Goal: Task Accomplishment & Management: Manage account settings

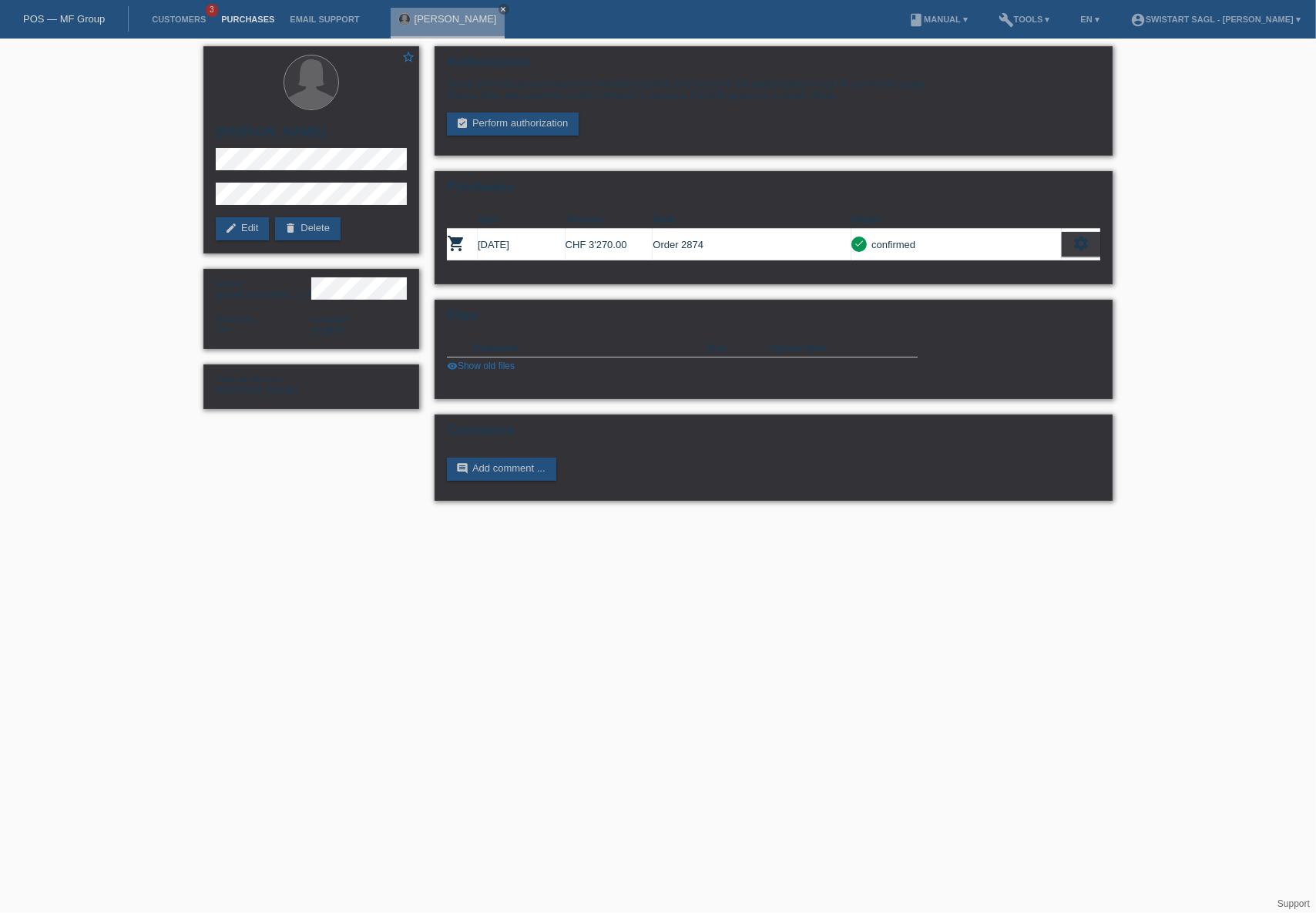
click at [257, 15] on link "Purchases" at bounding box center [248, 19] width 69 height 10
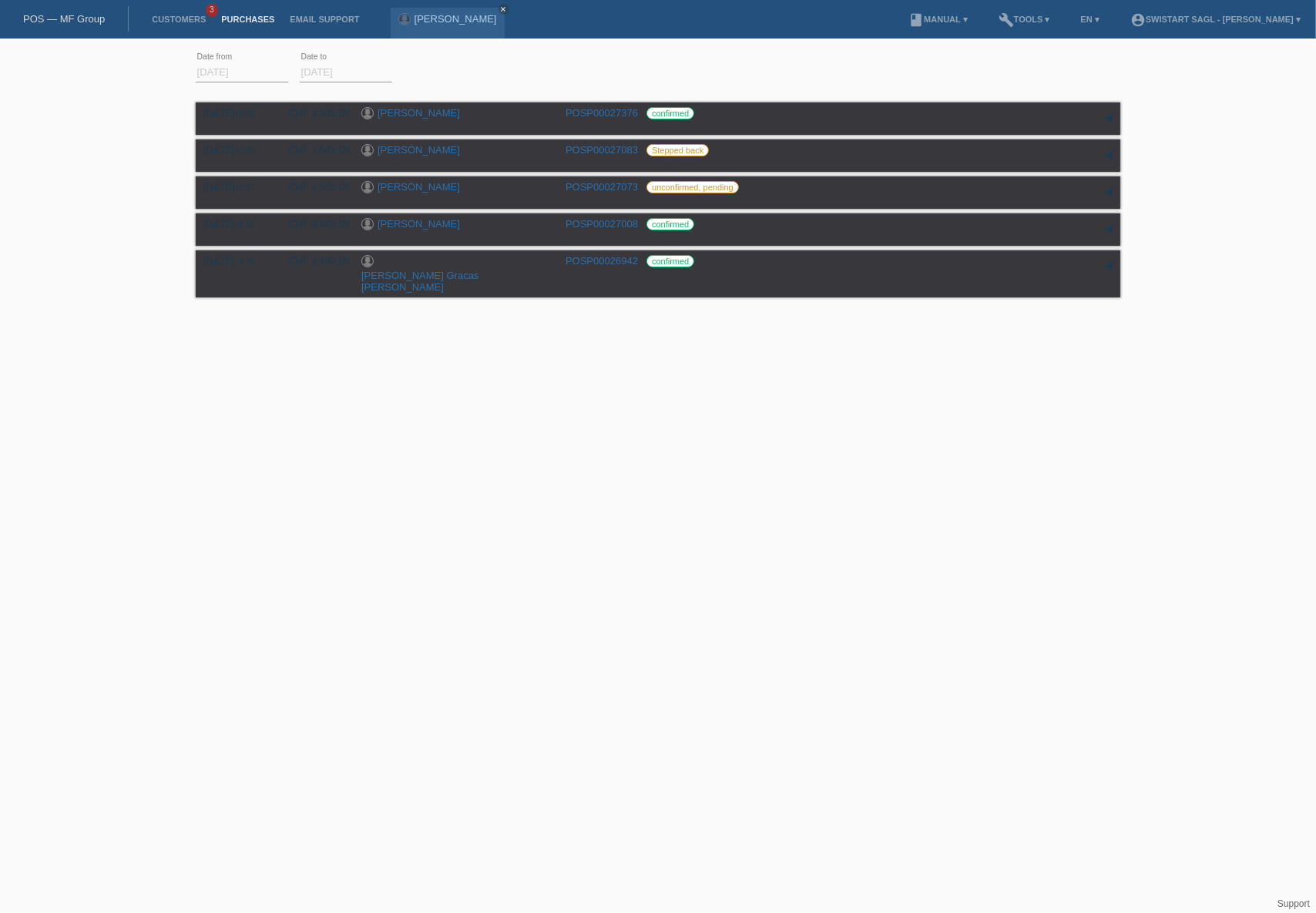
click at [607, 302] on html "POS — MF Group Customers 3 Purchases Email Support Souad Albrecht close menu" at bounding box center [658, 151] width 1316 height 302
click at [410, 224] on link "[PERSON_NAME]" at bounding box center [418, 224] width 82 height 11
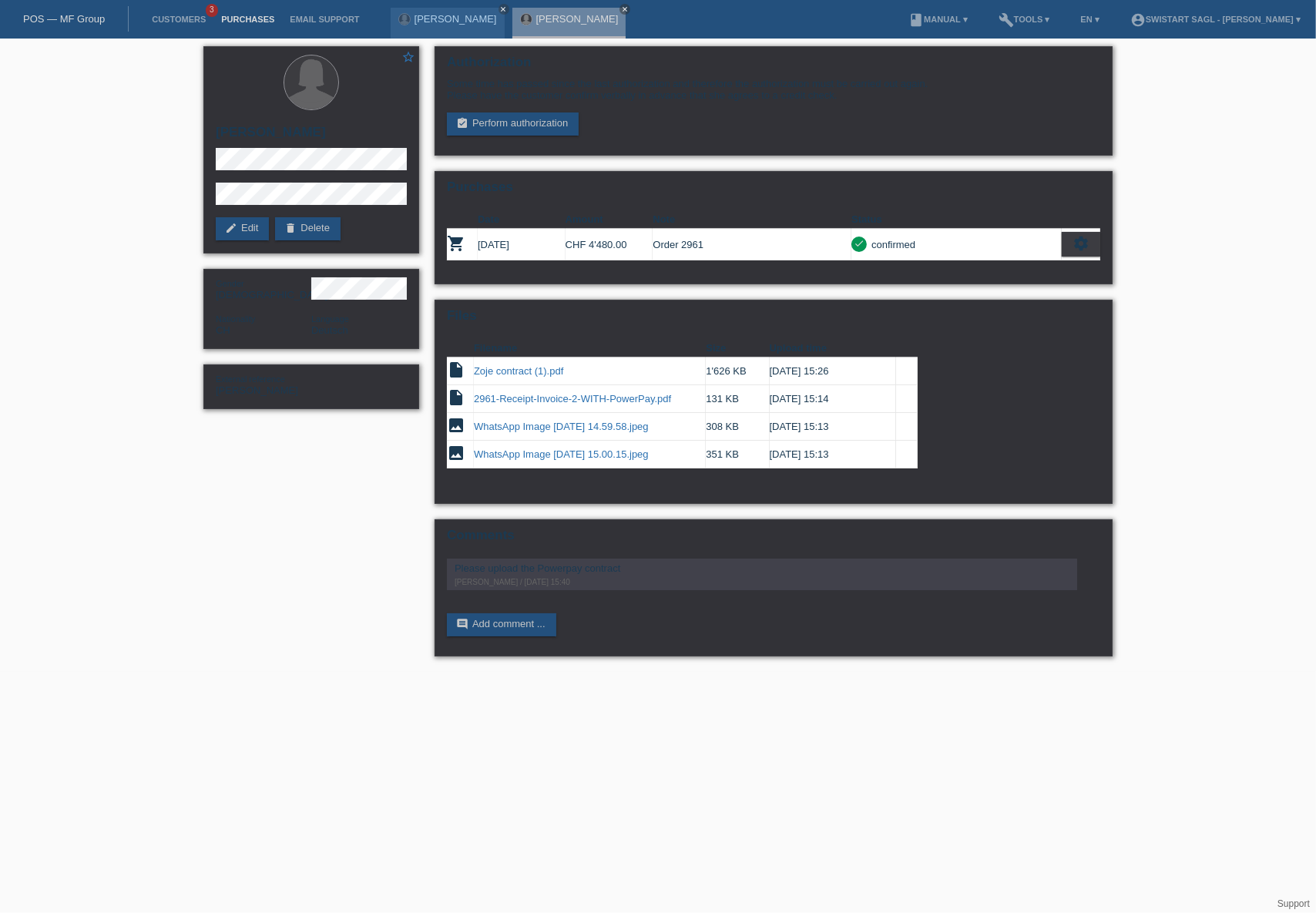
click at [244, 16] on link "Purchases" at bounding box center [248, 19] width 69 height 10
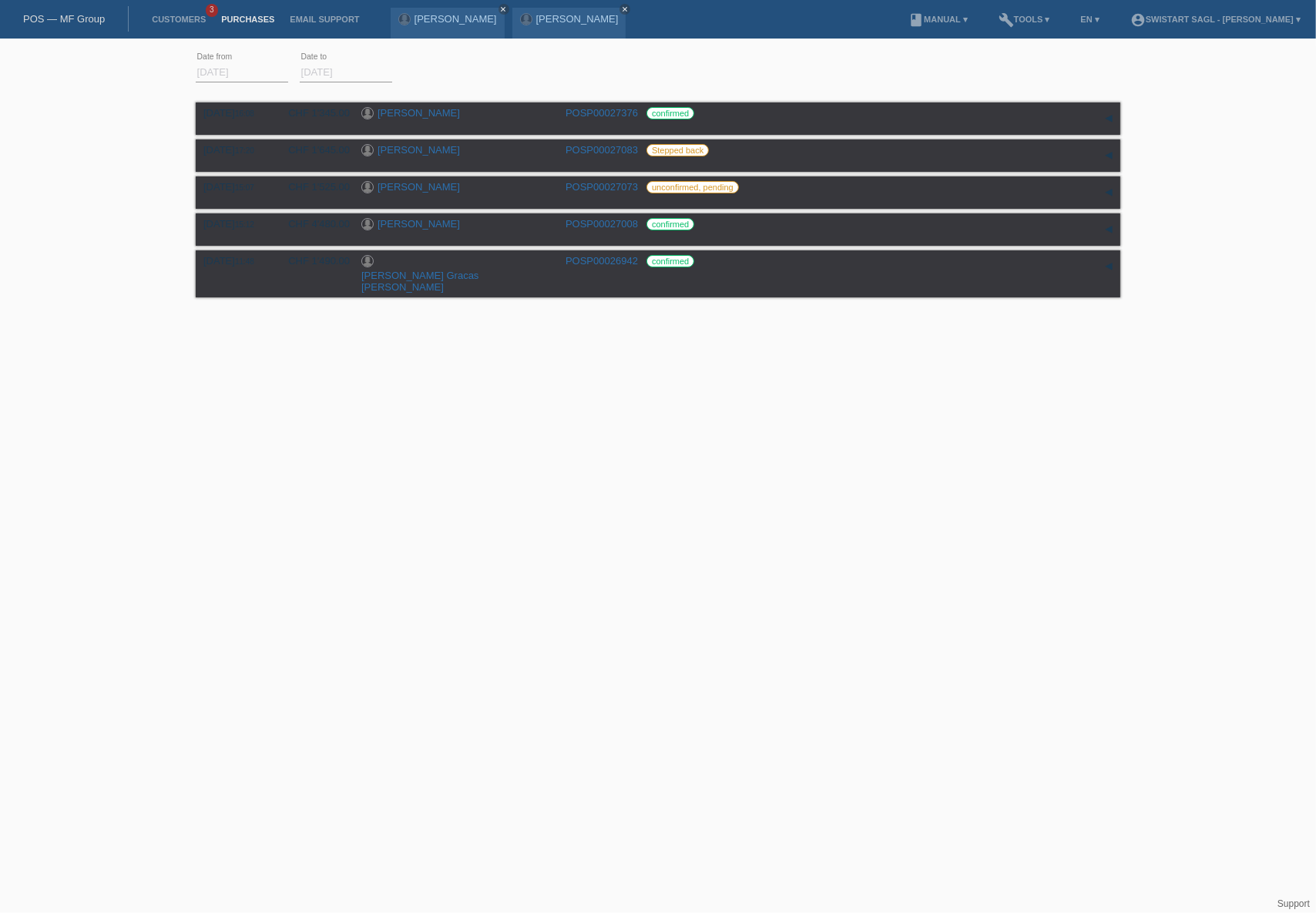
click at [736, 302] on html "POS — MF Group Customers 3 Purchases Email Support Souad Albrecht close close" at bounding box center [658, 151] width 1316 height 302
click at [159, 21] on link "Customers" at bounding box center [178, 19] width 70 height 10
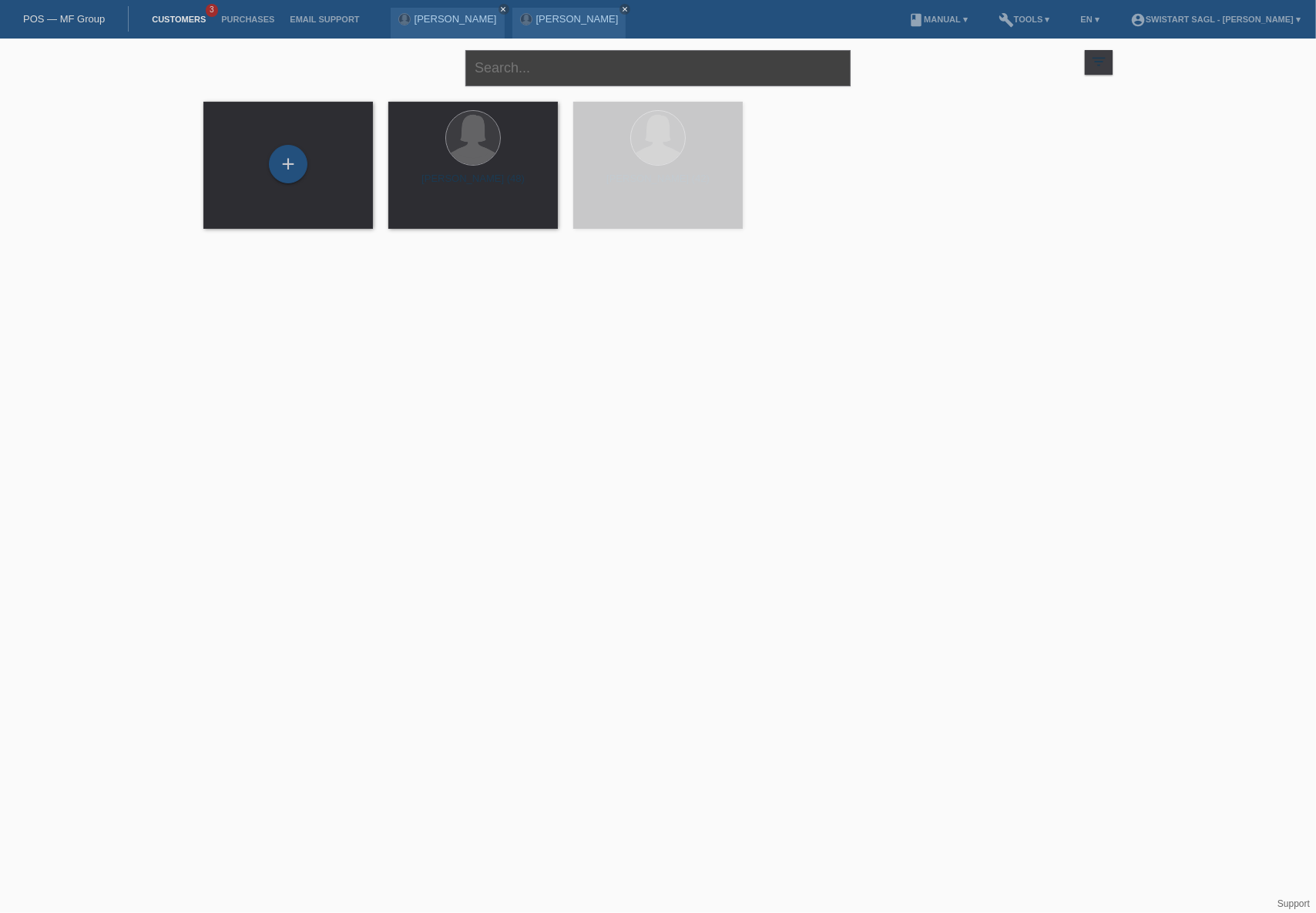
click at [540, 68] on input "text" at bounding box center [658, 68] width 385 height 36
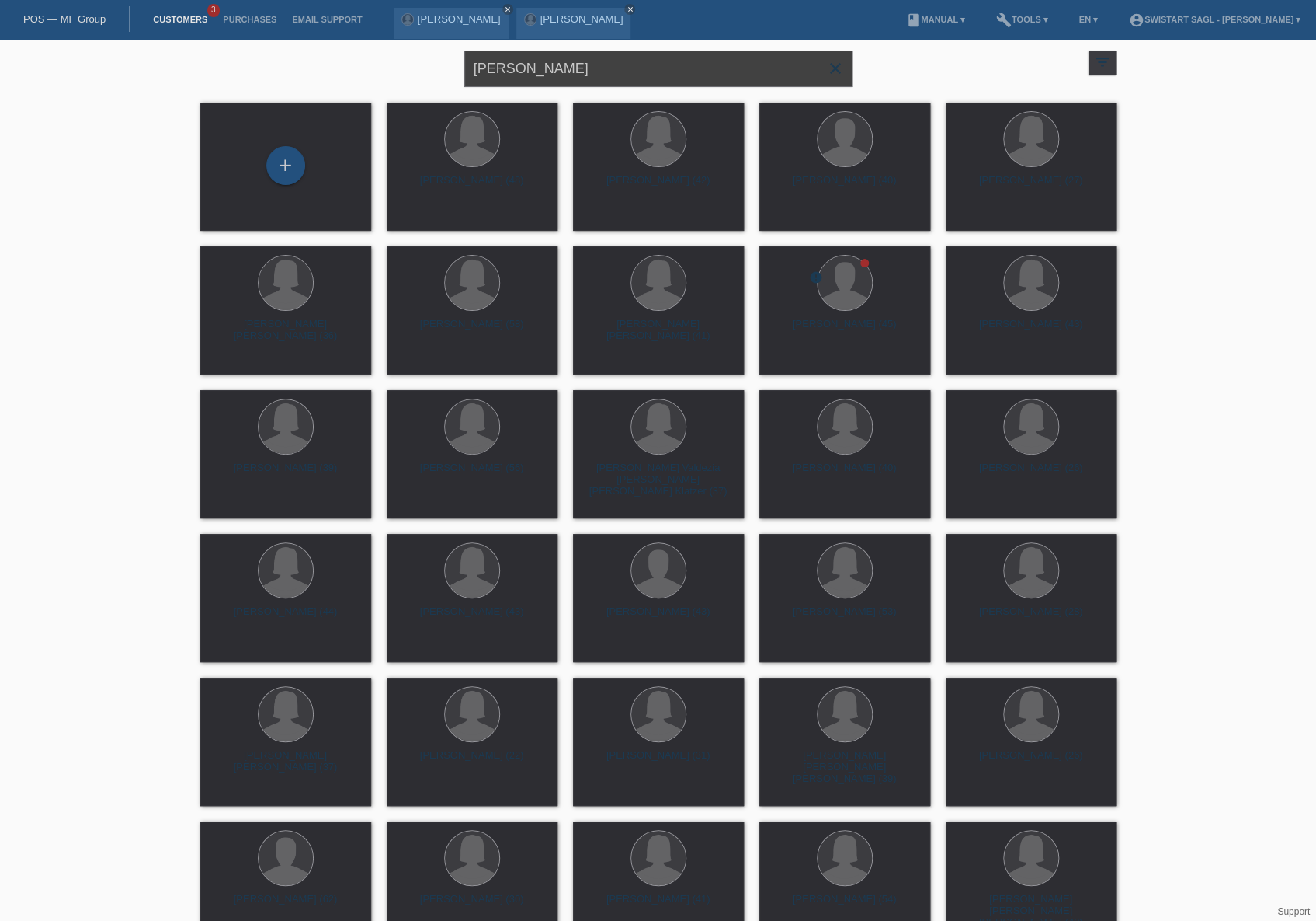
type input "maria"
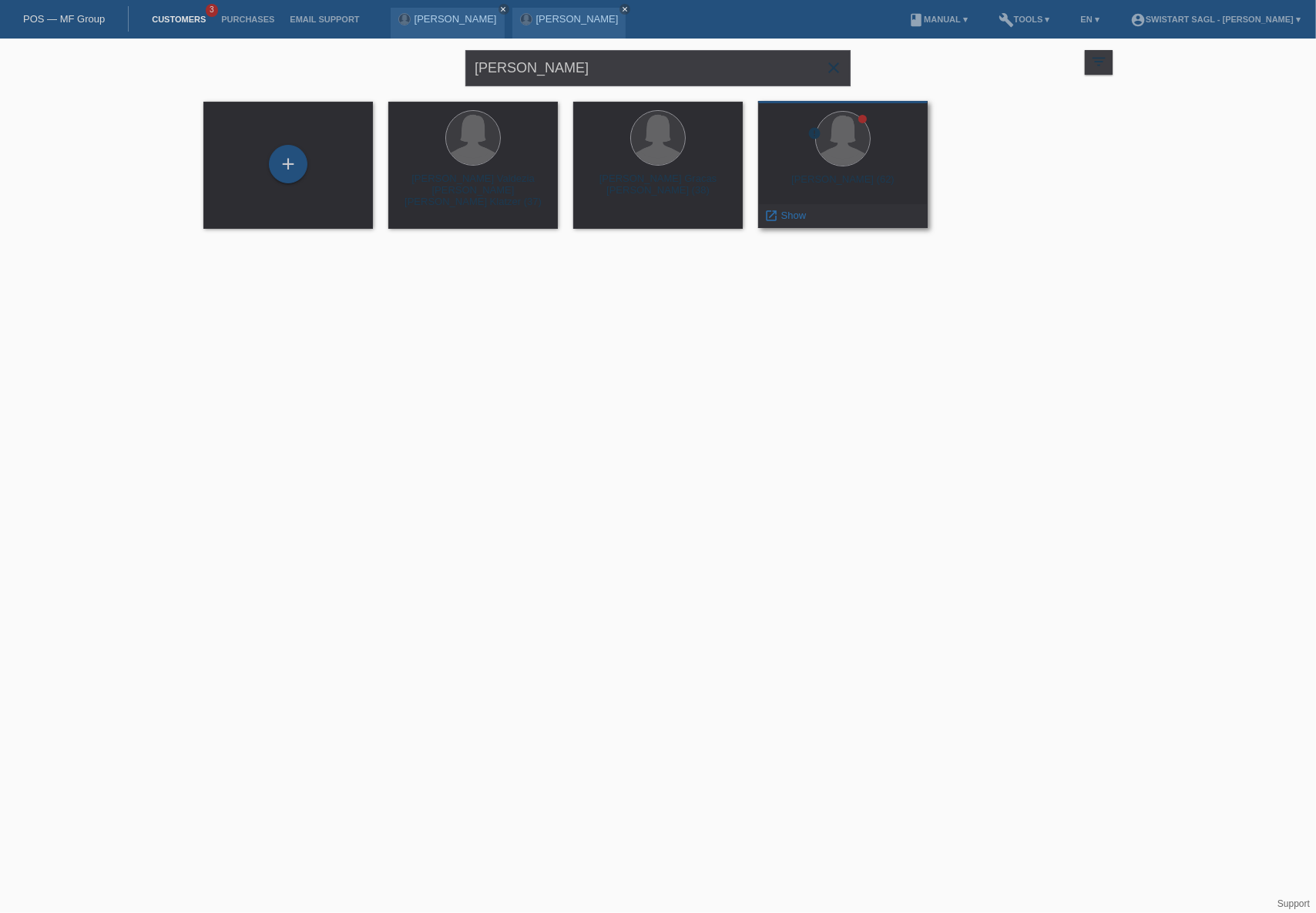
click at [815, 171] on div "error Maria Vieira Dias (62) launch Show" at bounding box center [843, 164] width 169 height 127
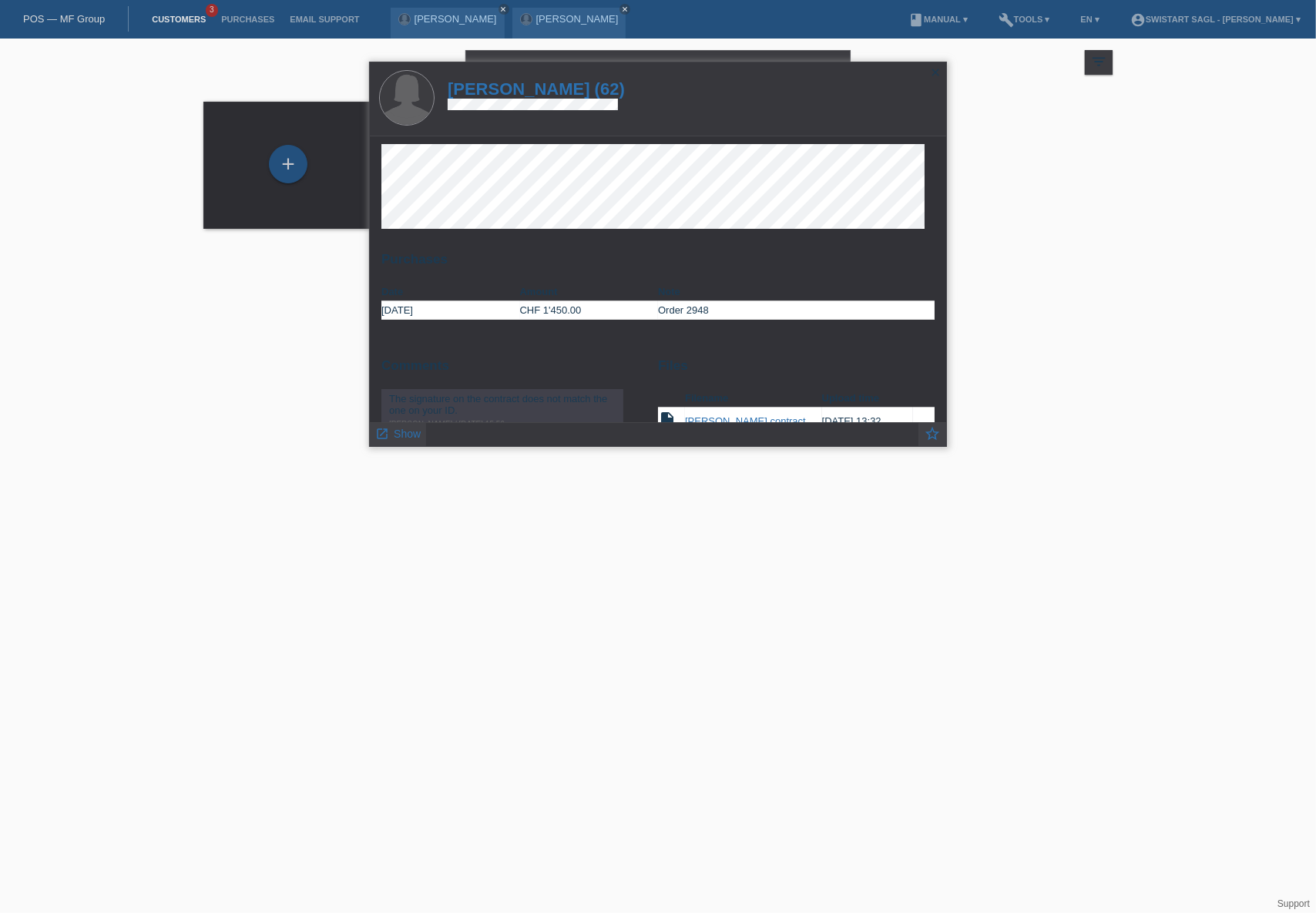
scroll to position [69, 0]
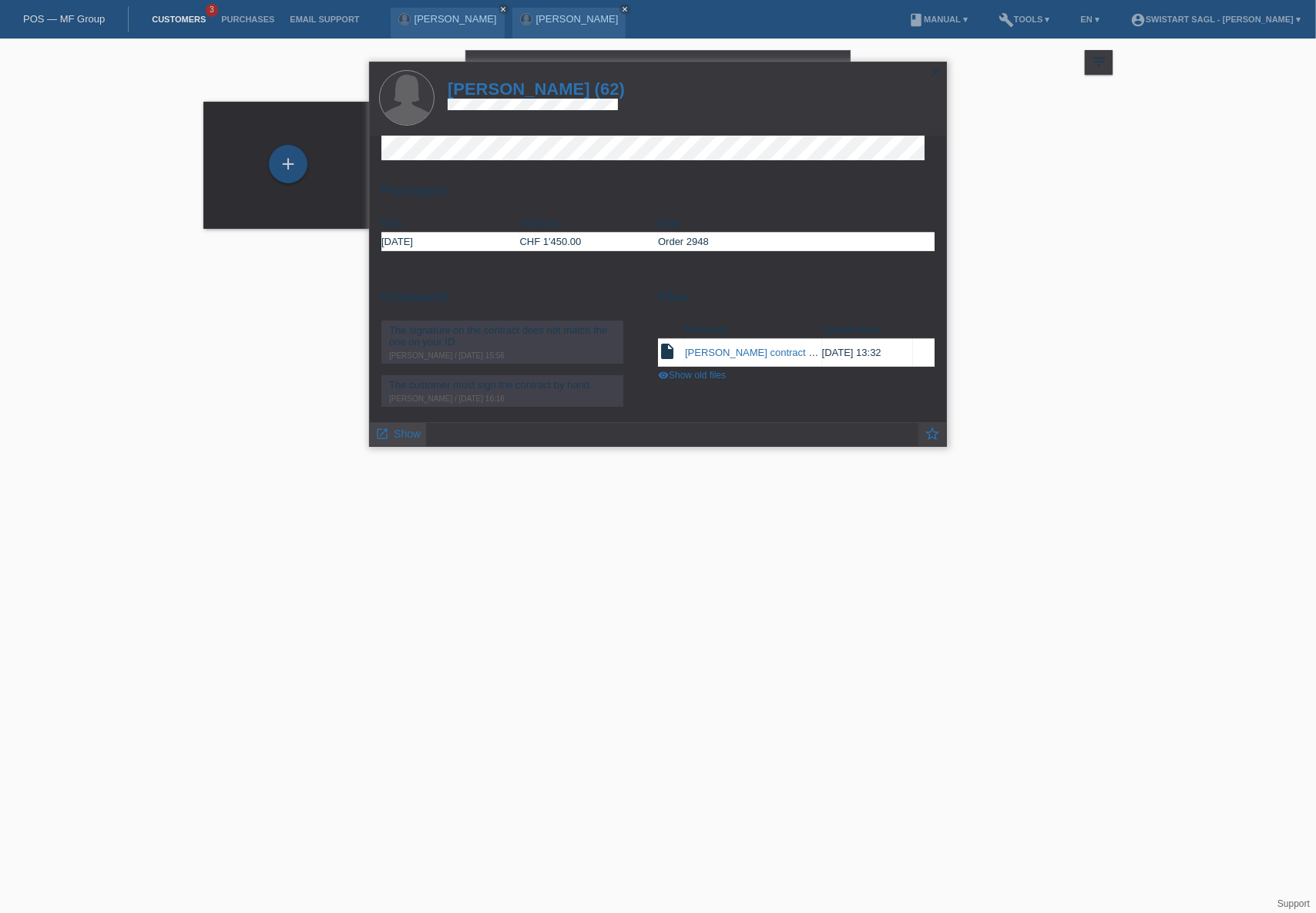
click at [405, 437] on span "Show" at bounding box center [408, 433] width 27 height 12
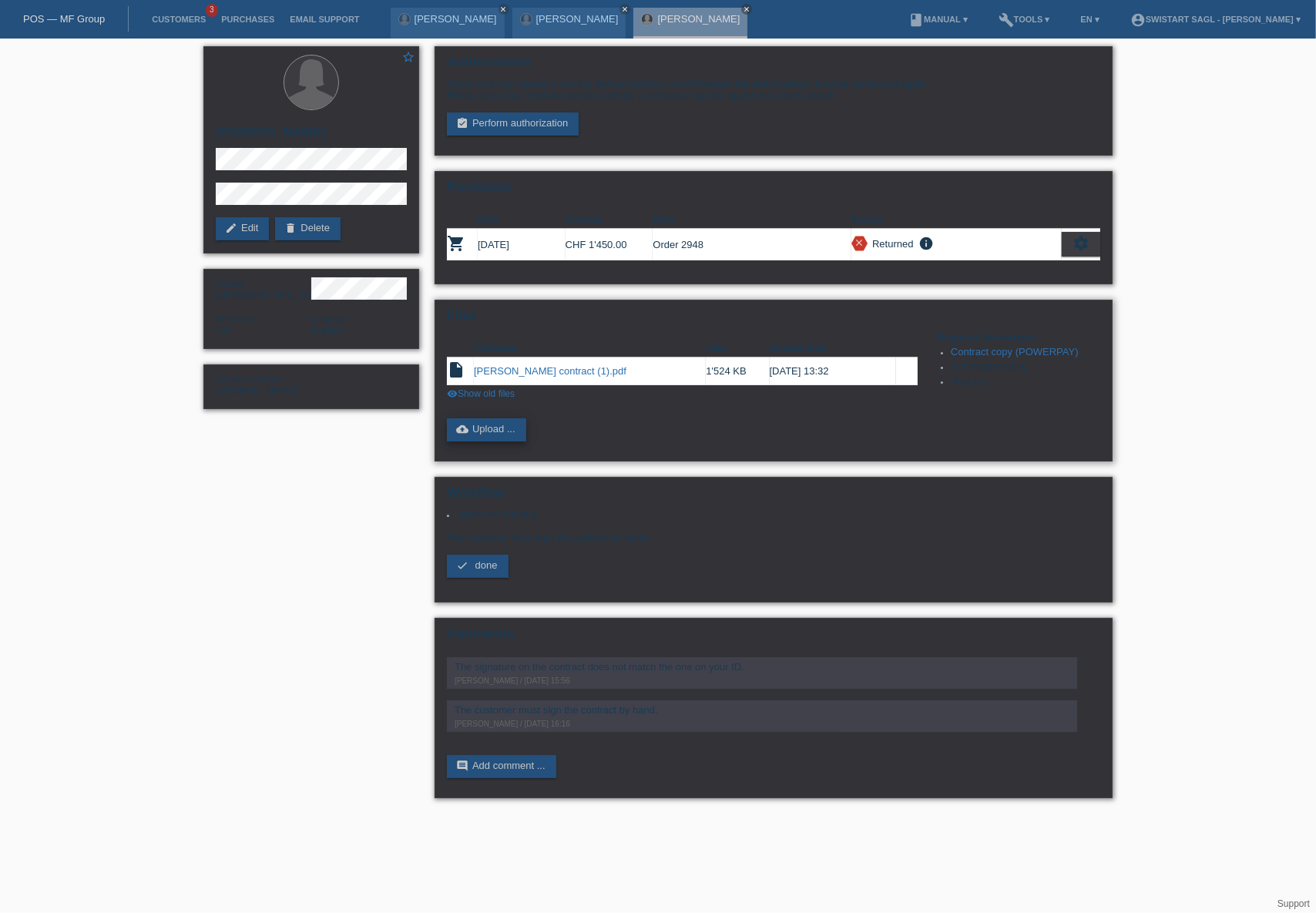
click at [500, 428] on link "cloud_upload Upload ..." at bounding box center [486, 430] width 79 height 23
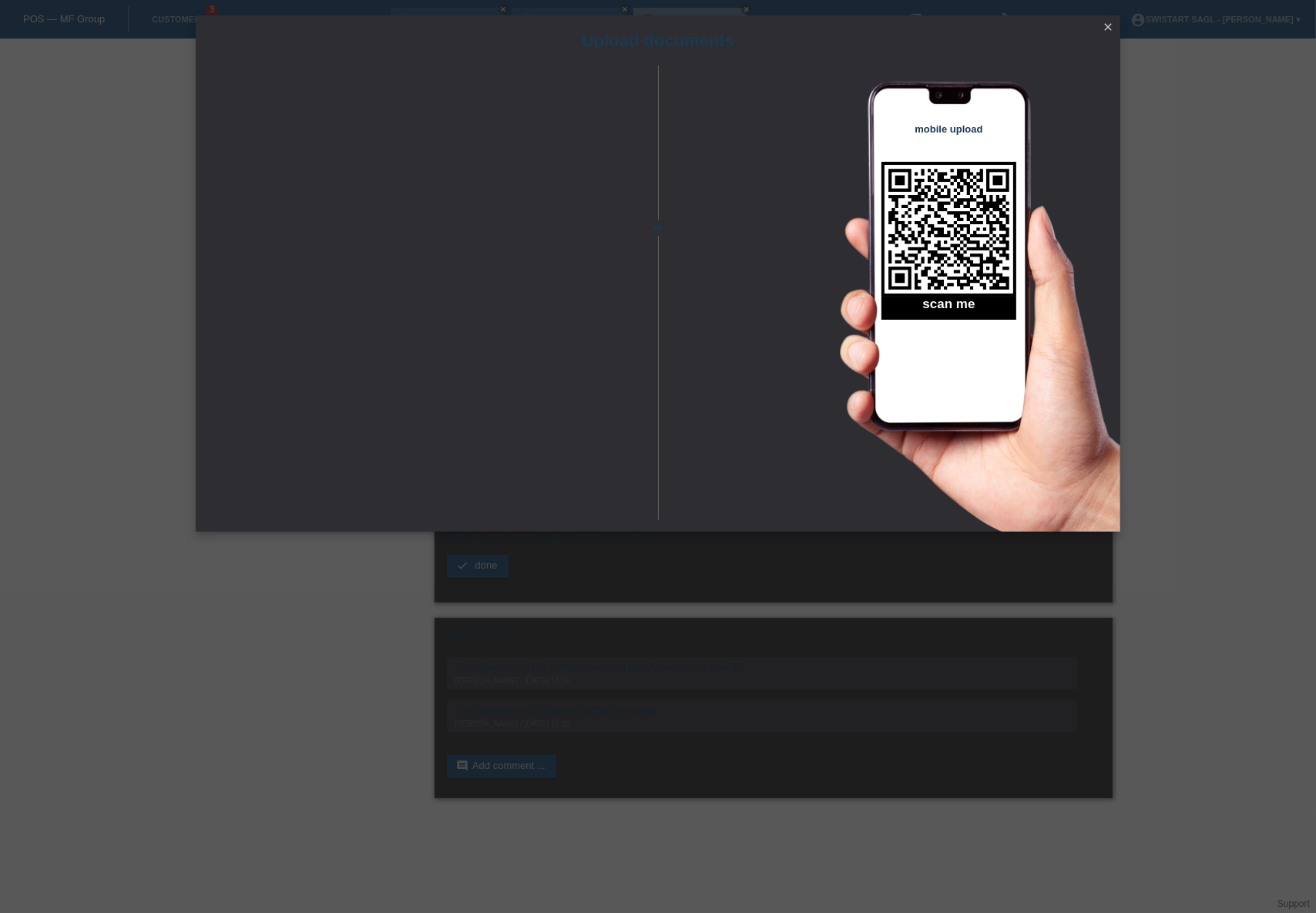
click at [1104, 24] on icon "close" at bounding box center [1107, 26] width 12 height 12
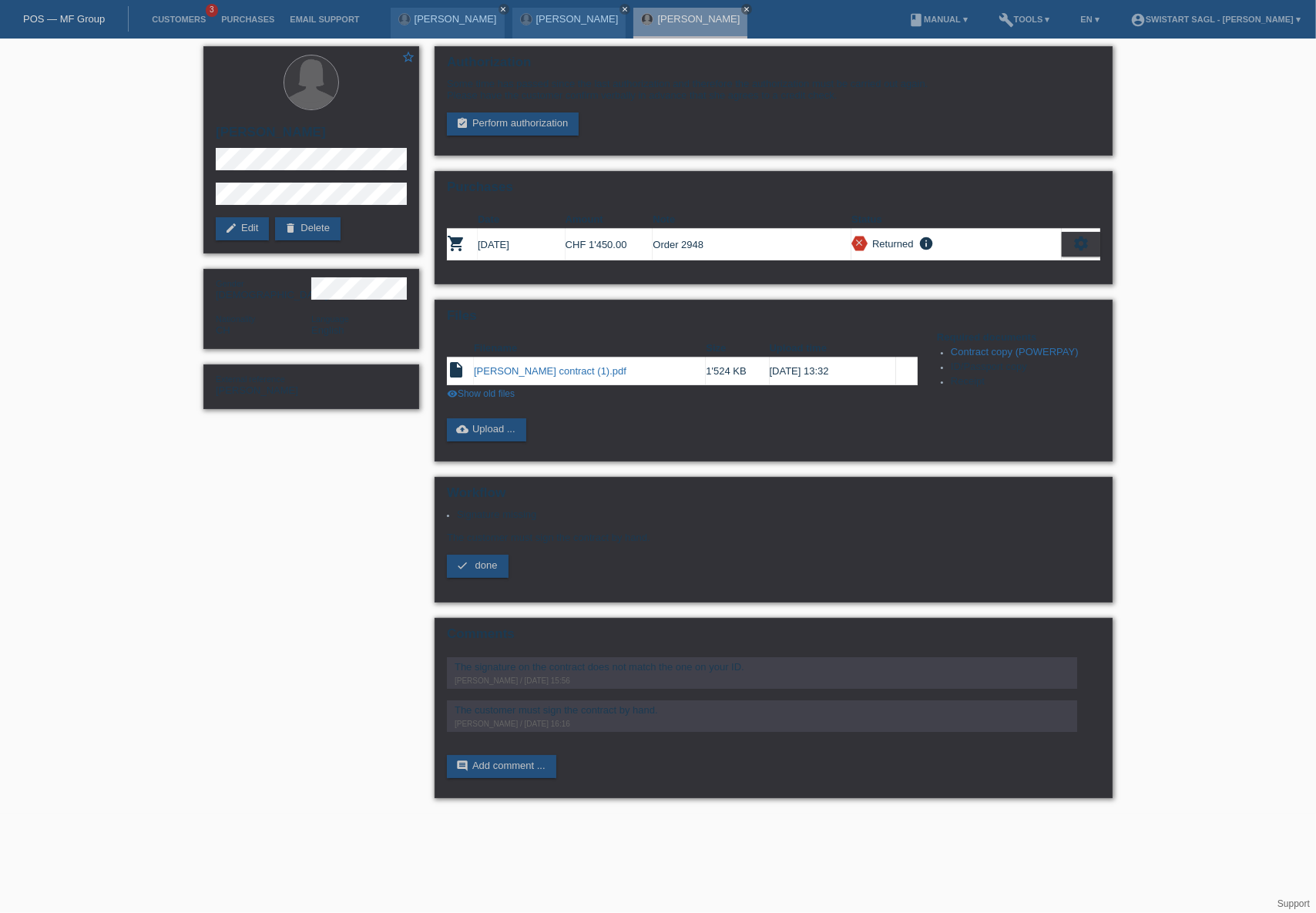
click at [1175, 201] on div "star_border [PERSON_NAME] edit Edit delete Delete Gender [DEMOGRAPHIC_DATA] Nat…" at bounding box center [658, 426] width 1316 height 775
click at [495, 394] on link "visibility Show old files" at bounding box center [480, 393] width 68 height 10
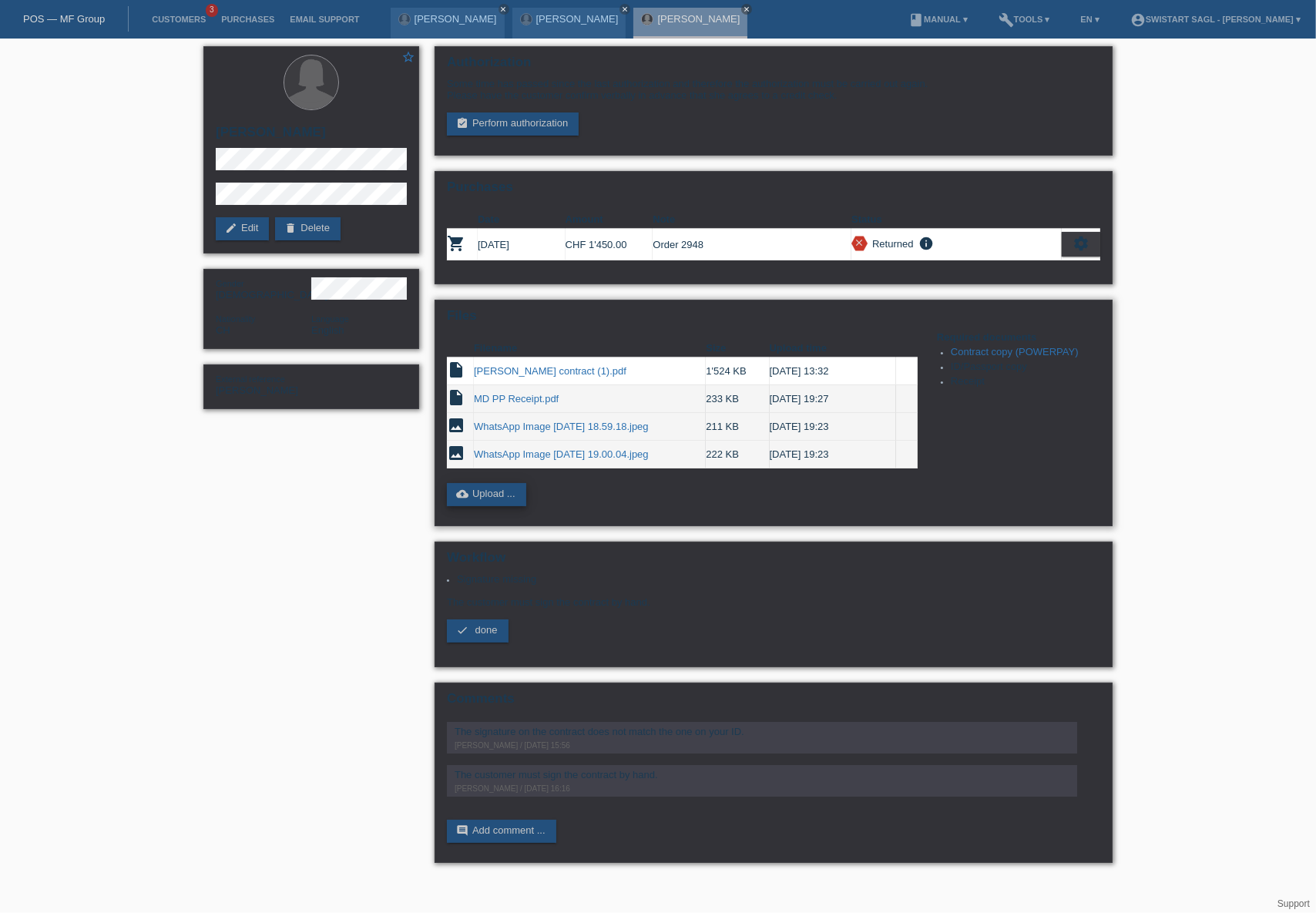
click at [484, 494] on link "cloud_upload Upload ..." at bounding box center [486, 494] width 79 height 23
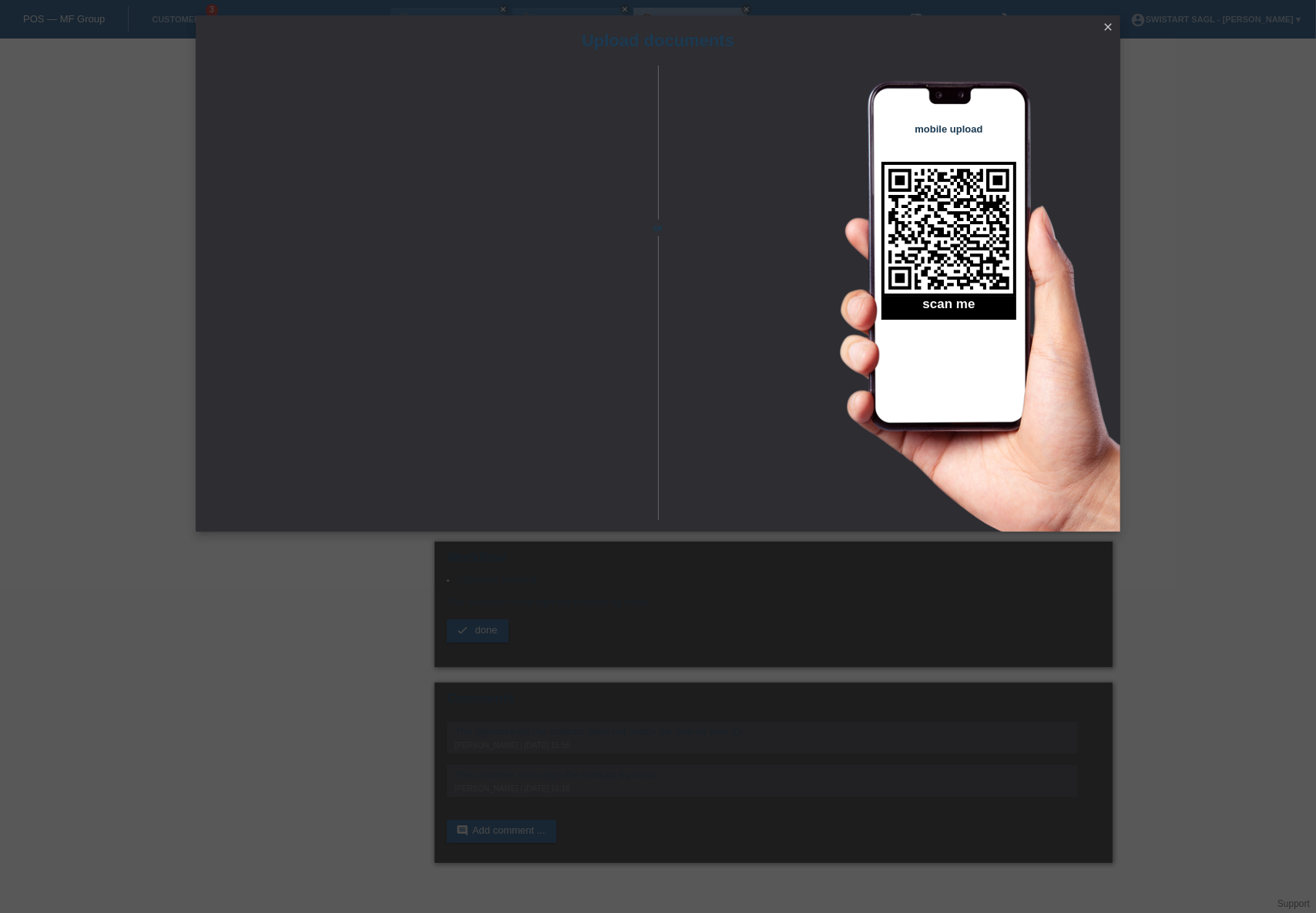
drag, startPoint x: 1102, startPoint y: 27, endPoint x: 1106, endPoint y: 34, distance: 8.1
click at [1102, 27] on icon "close" at bounding box center [1107, 26] width 12 height 12
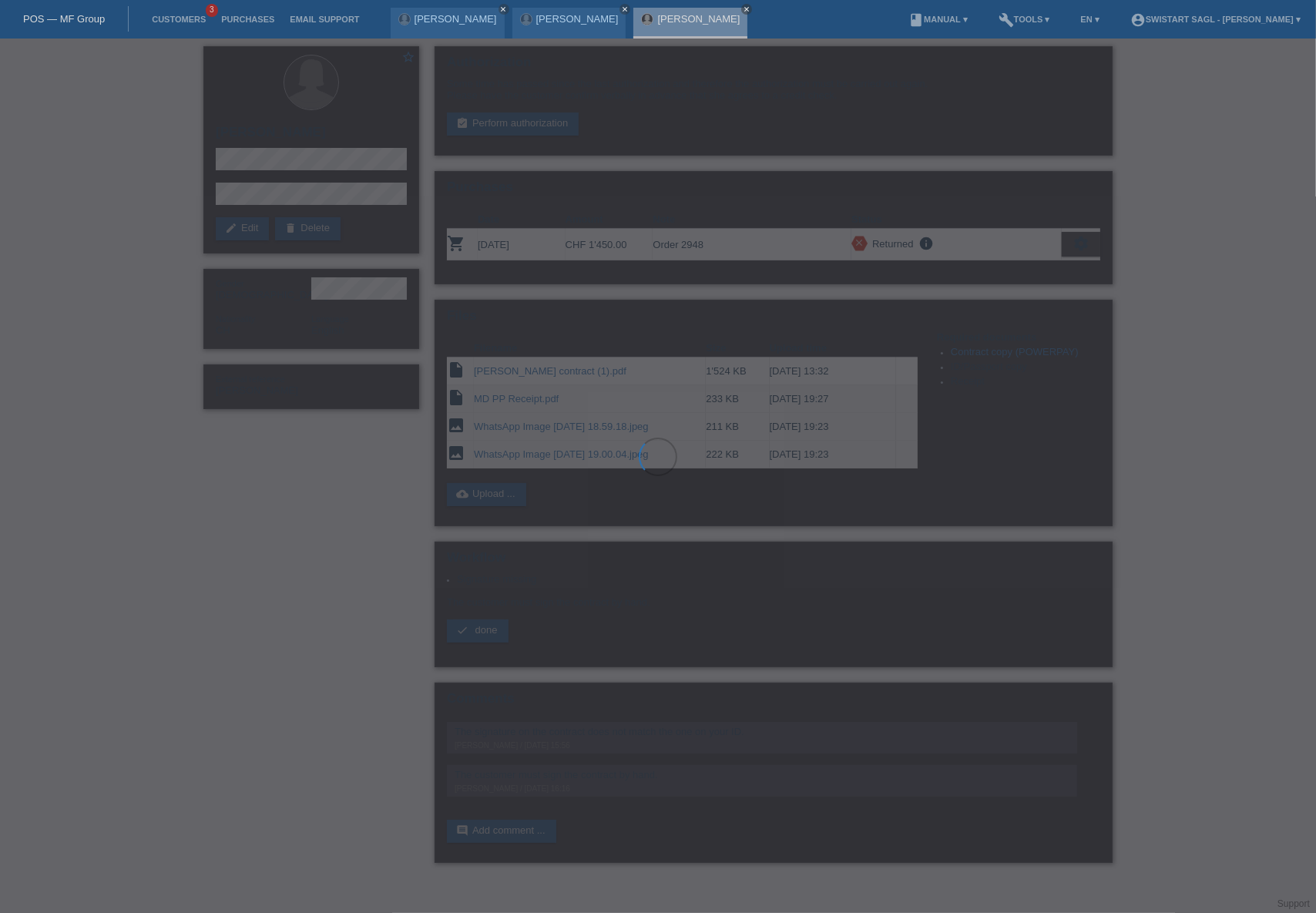
click at [1197, 178] on div at bounding box center [658, 456] width 1316 height 913
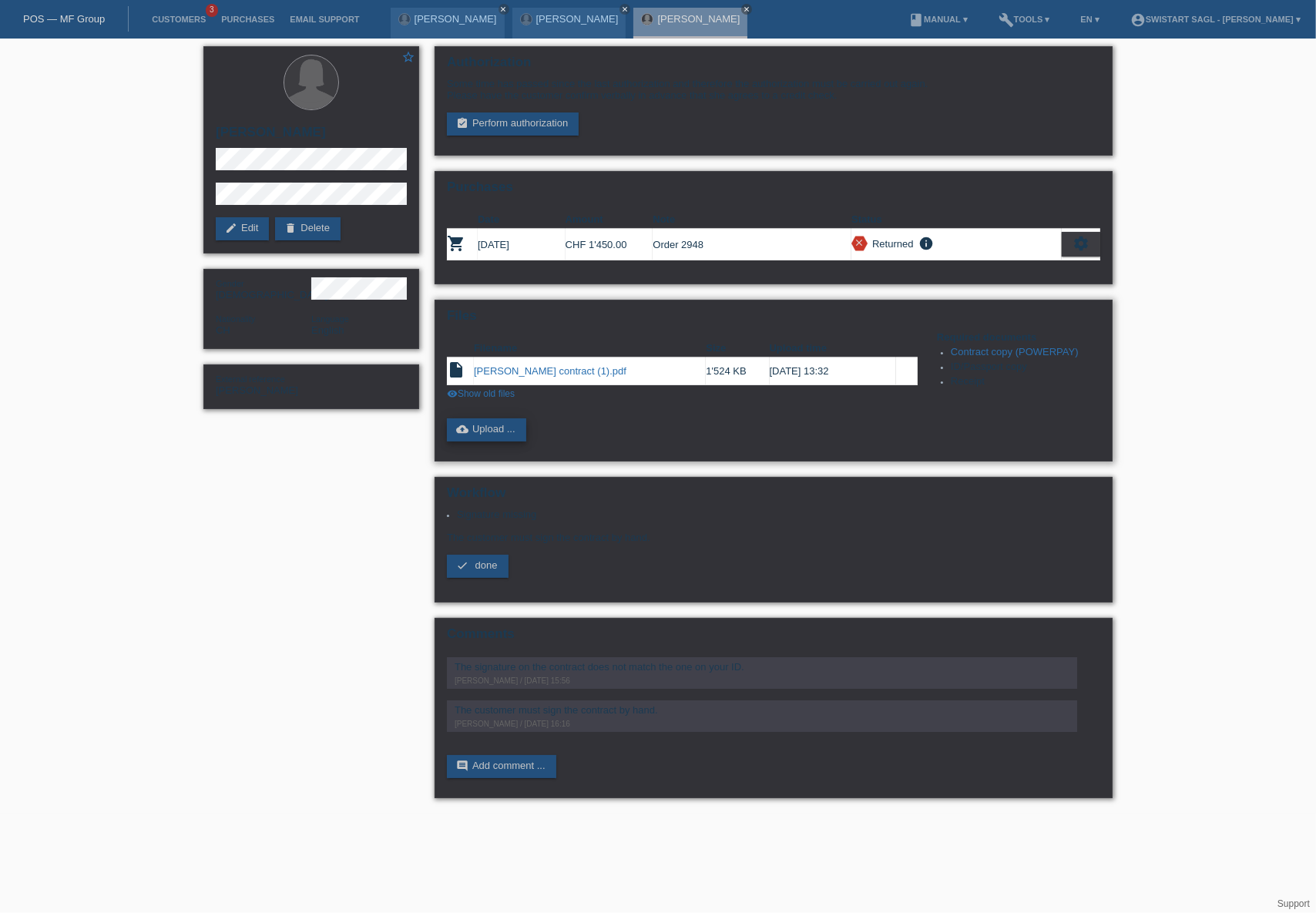
click at [504, 423] on link "cloud_upload Upload ..." at bounding box center [486, 430] width 79 height 23
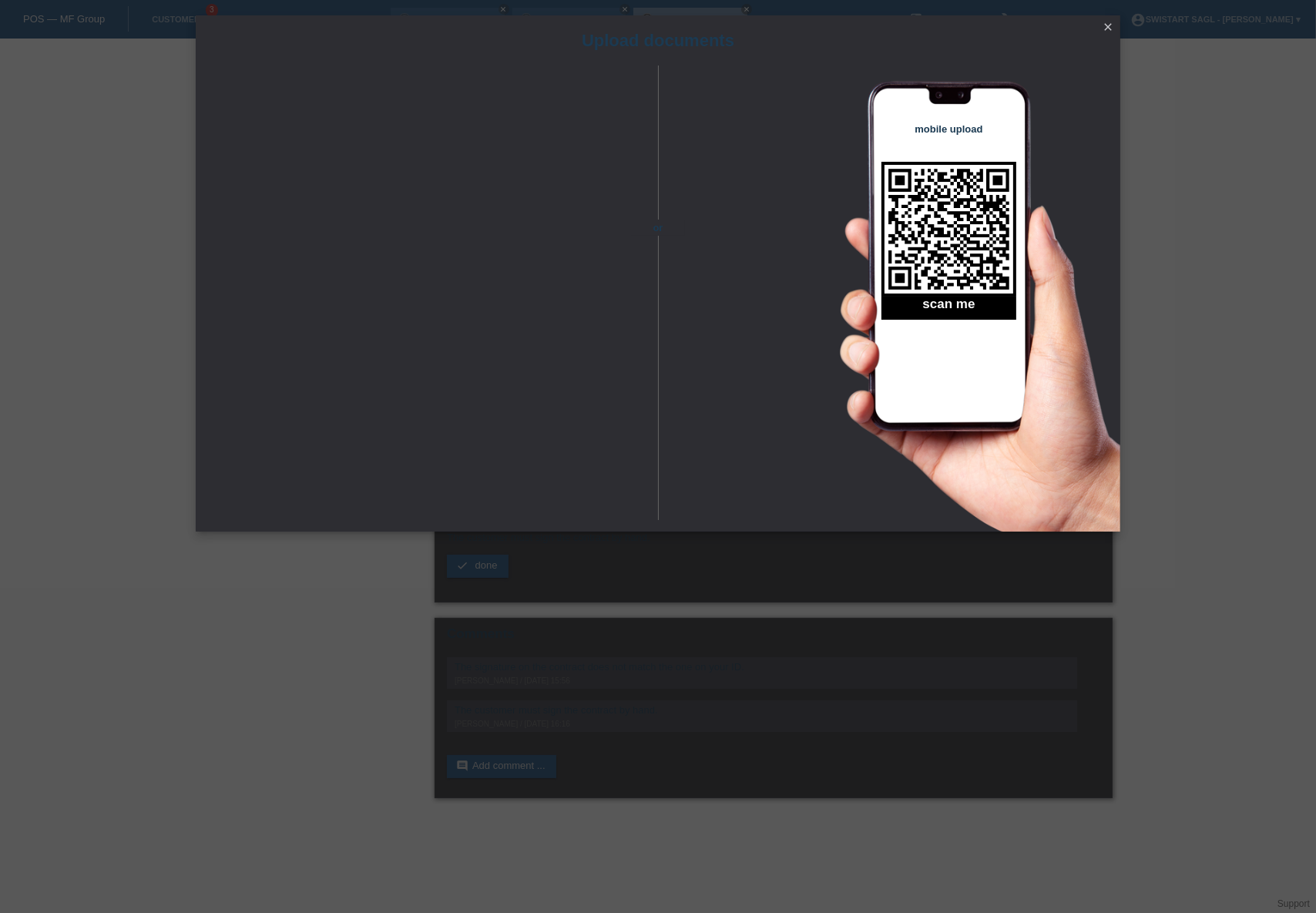
click at [1112, 24] on icon "close" at bounding box center [1107, 26] width 12 height 12
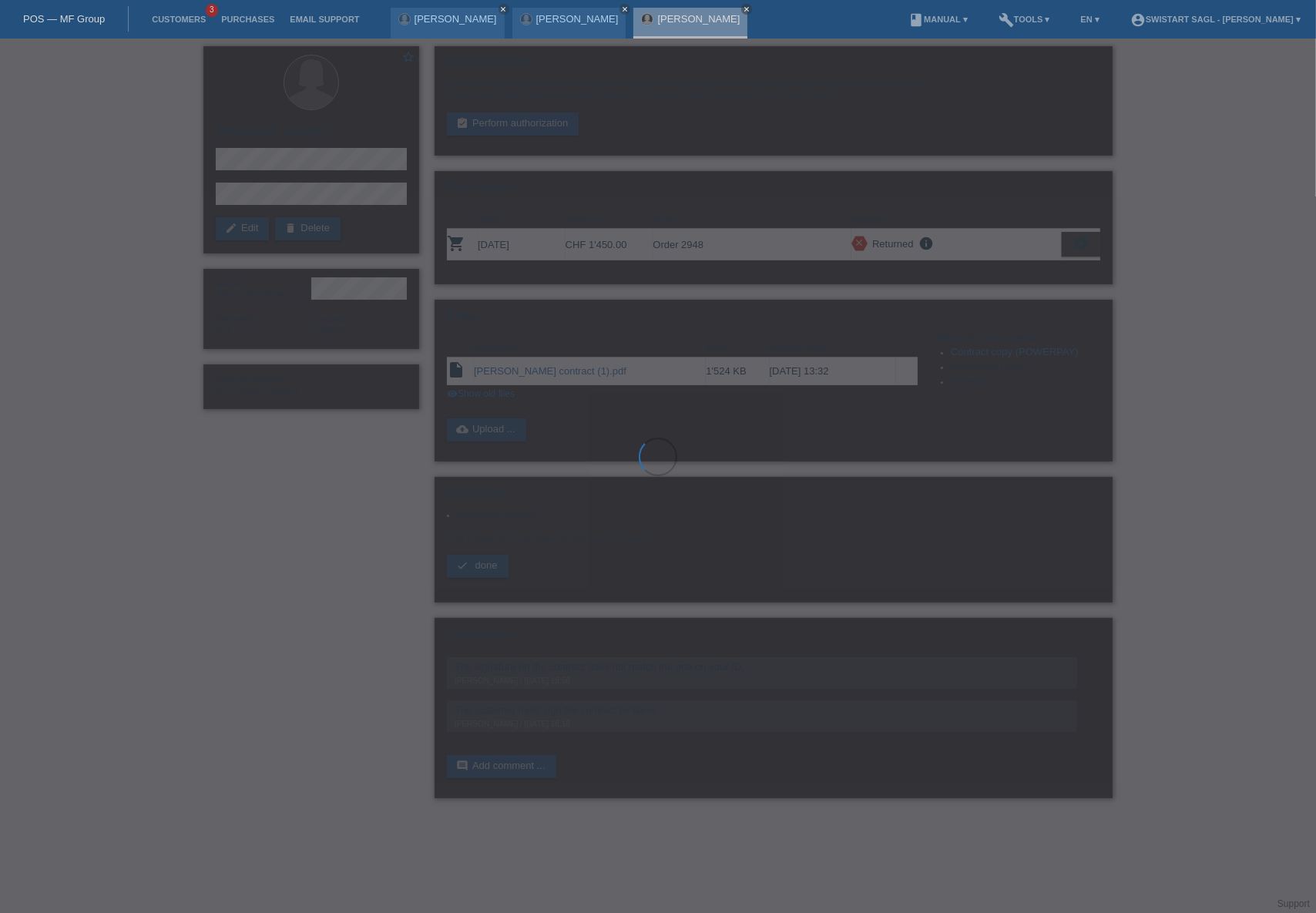
click at [1145, 125] on div at bounding box center [658, 456] width 1316 height 913
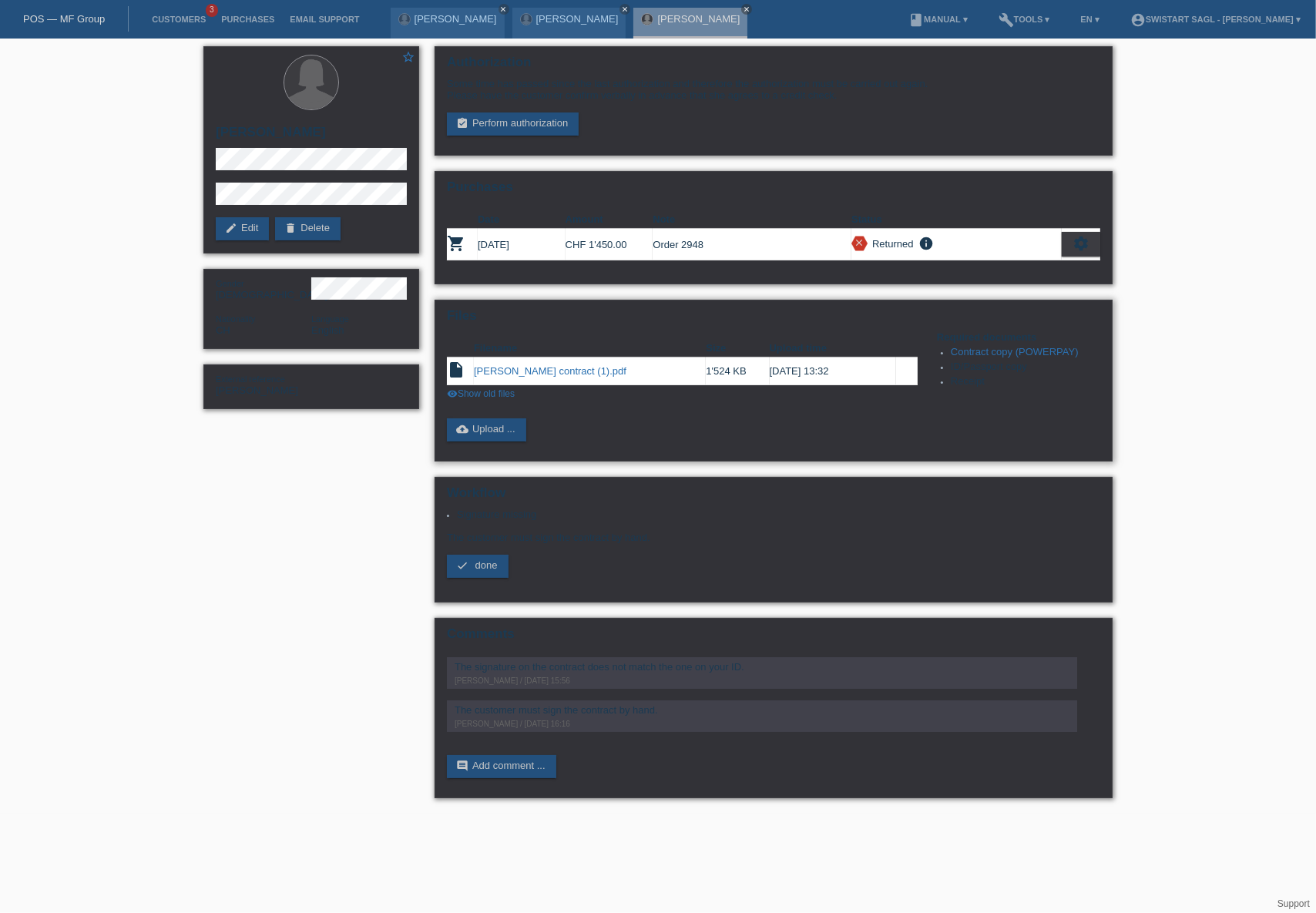
click at [494, 391] on link "visibility Show old files" at bounding box center [480, 393] width 68 height 10
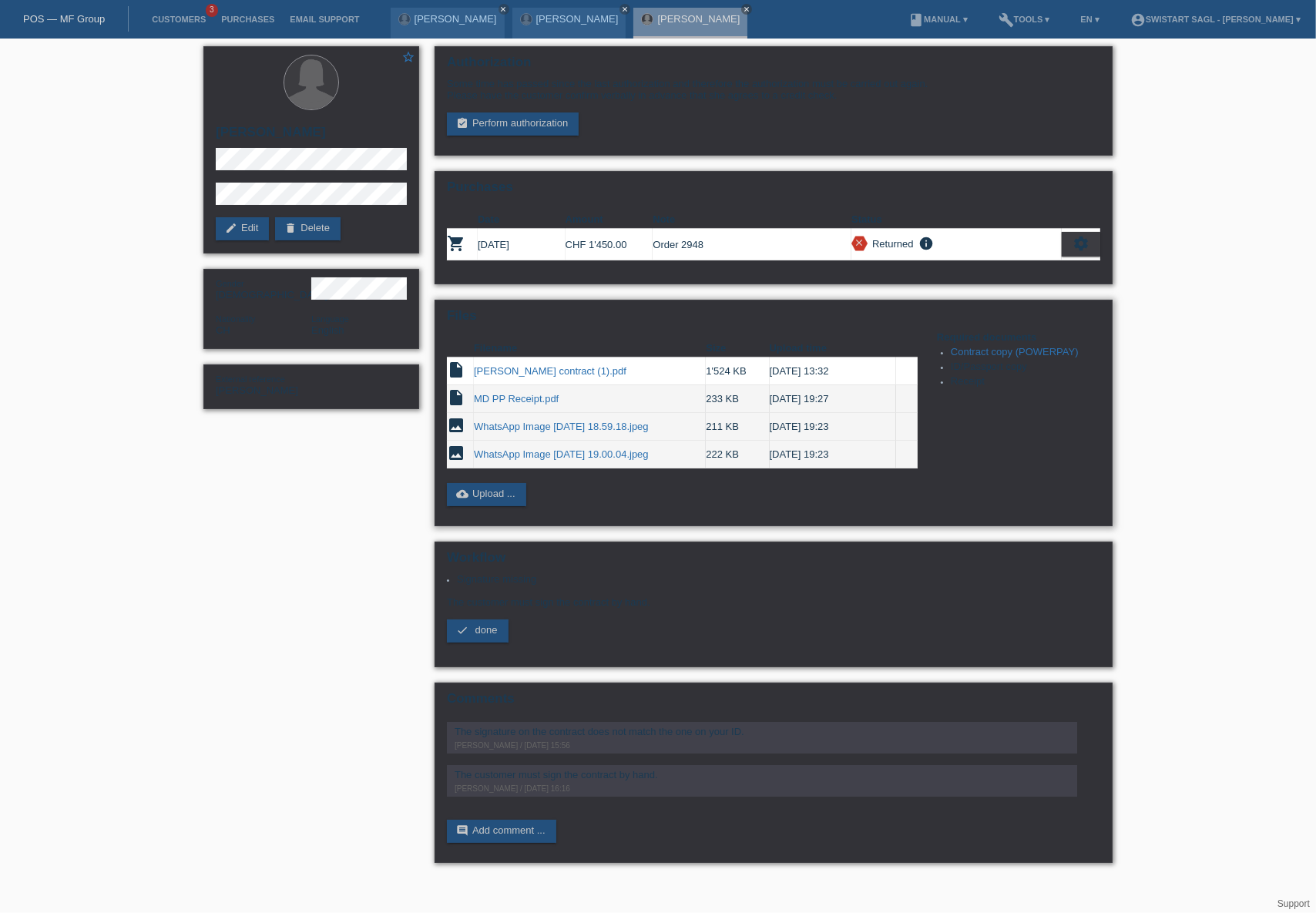
click at [706, 506] on div "Files Filename Size Upload time insert_drive_file Maria V contract (1).pdf 1'52…" at bounding box center [773, 412] width 678 height 226
drag, startPoint x: 488, startPoint y: 490, endPoint x: 498, endPoint y: 494, distance: 10.8
click at [489, 490] on link "cloud_upload Upload ..." at bounding box center [486, 494] width 79 height 23
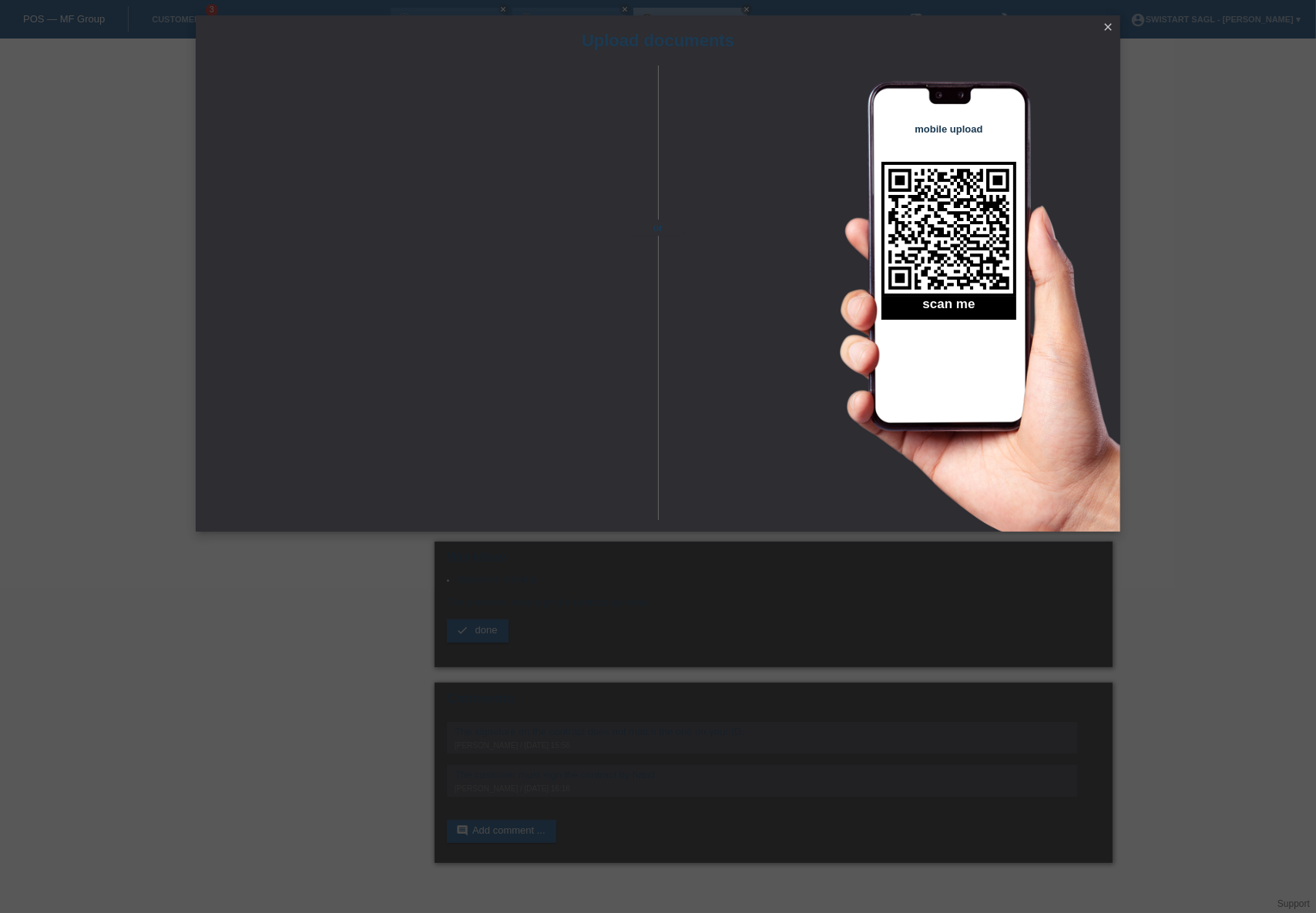
click at [1111, 30] on icon "close" at bounding box center [1107, 26] width 12 height 12
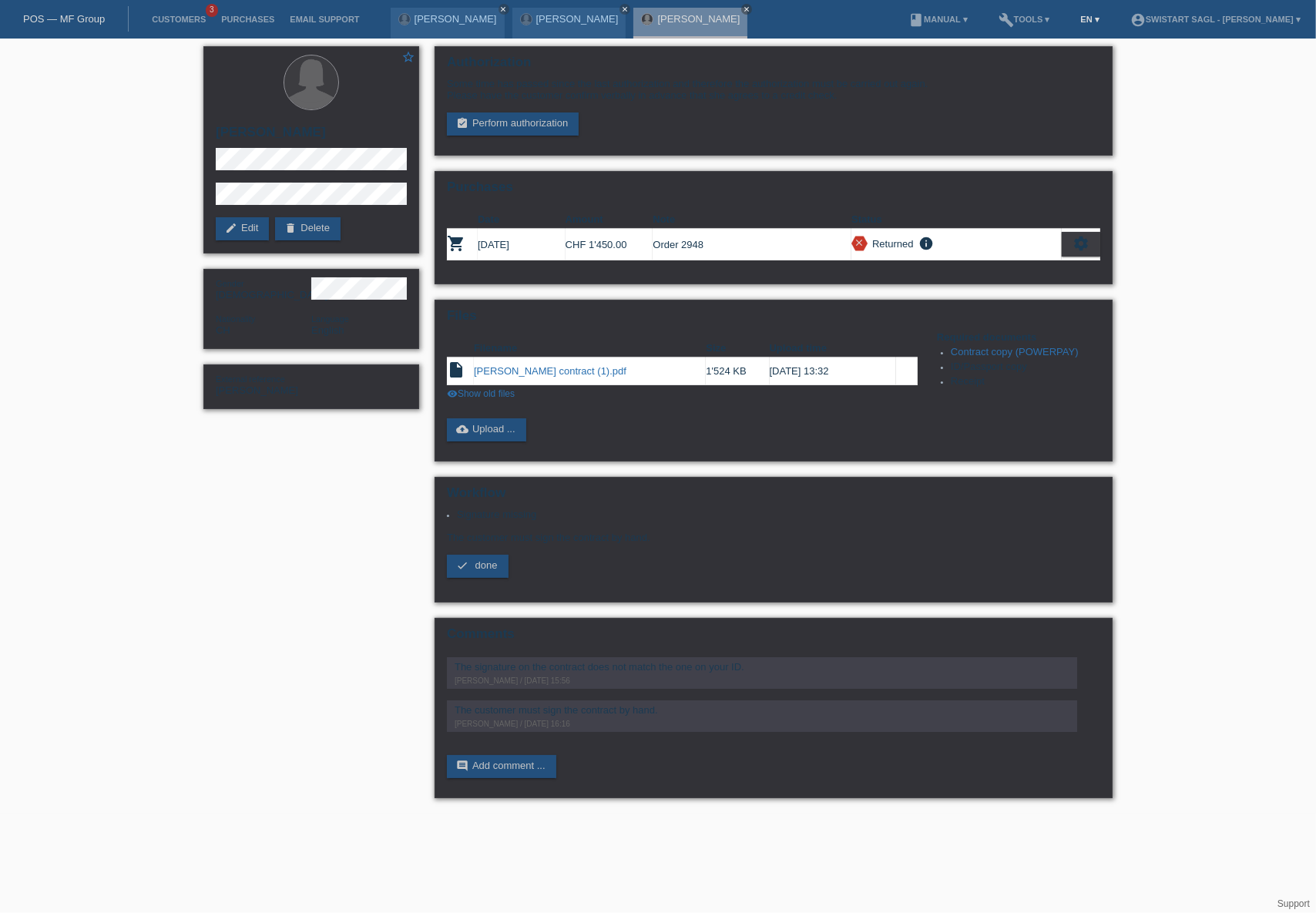
drag, startPoint x: 0, startPoint y: 0, endPoint x: 1075, endPoint y: 23, distance: 1075.2
click at [1075, 23] on link "EN ▾" at bounding box center [1090, 19] width 34 height 10
click at [1056, 77] on div "Italiano" at bounding box center [1052, 82] width 77 height 22
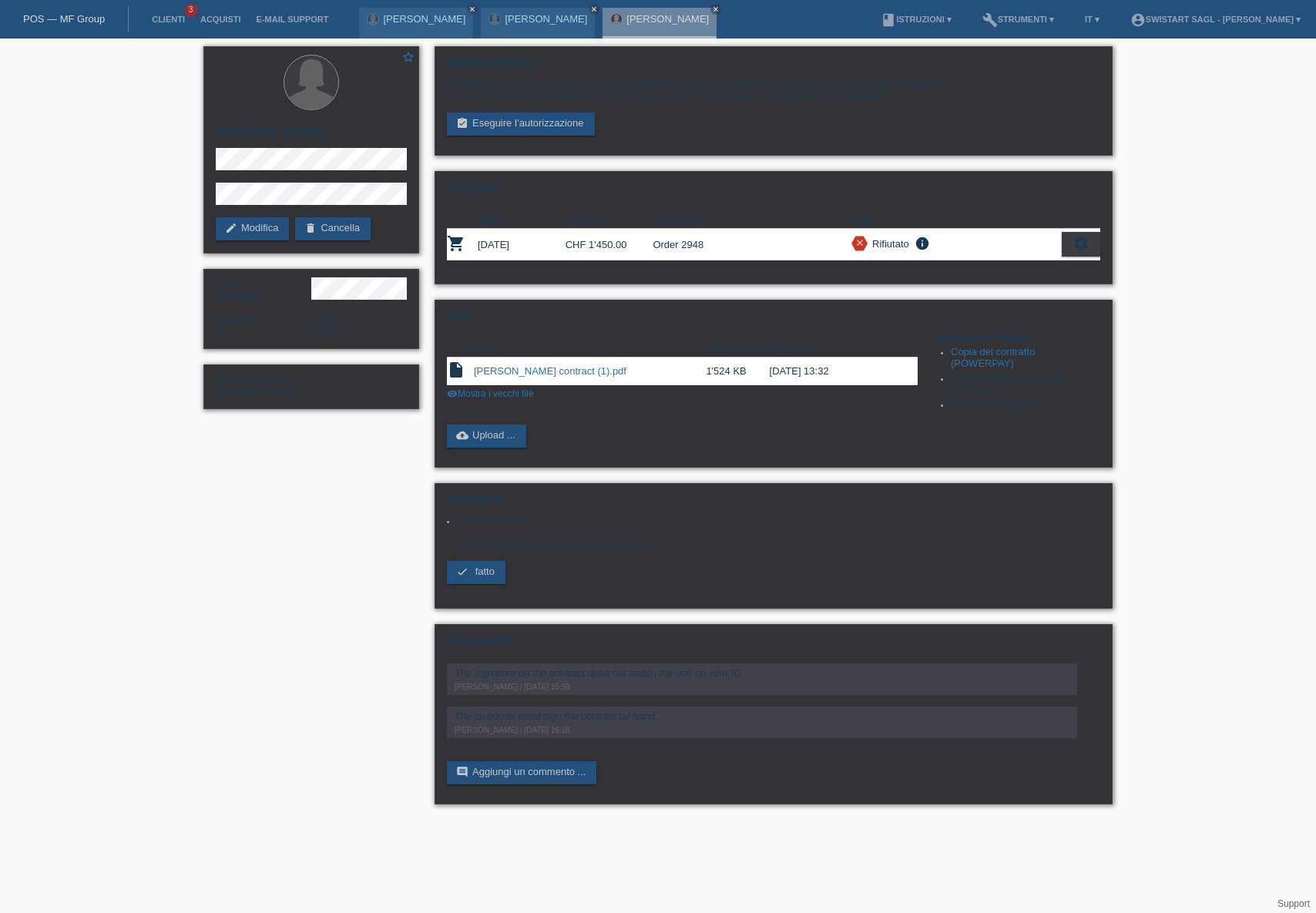
click at [1187, 188] on div "star_border Maria Vieira Dias edit Modifica delete Cancella Genere Femminile Na…" at bounding box center [658, 429] width 1316 height 781
click at [511, 432] on link "cloud_upload Upload ..." at bounding box center [486, 435] width 79 height 23
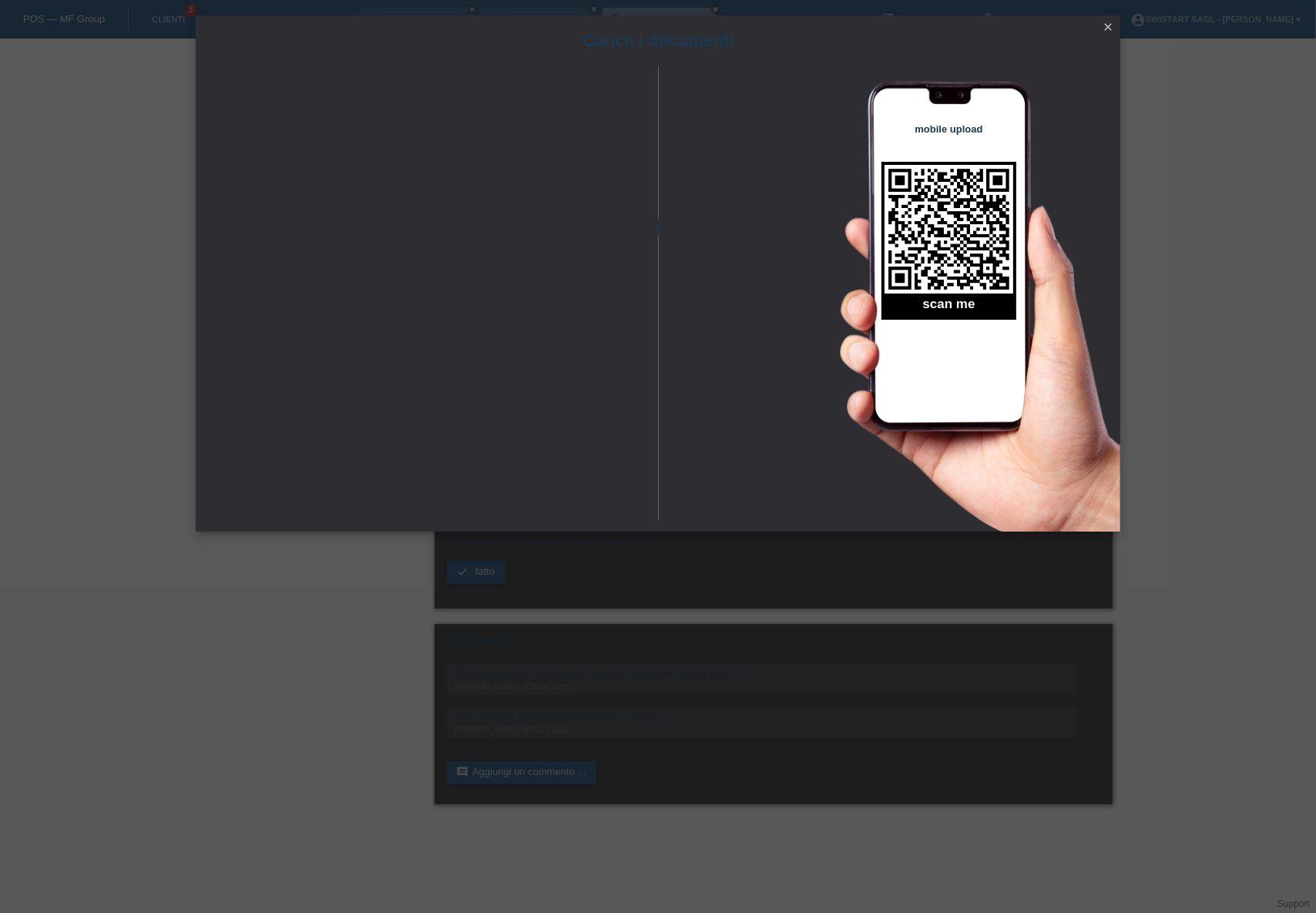
click at [1102, 30] on icon "close" at bounding box center [1107, 26] width 12 height 12
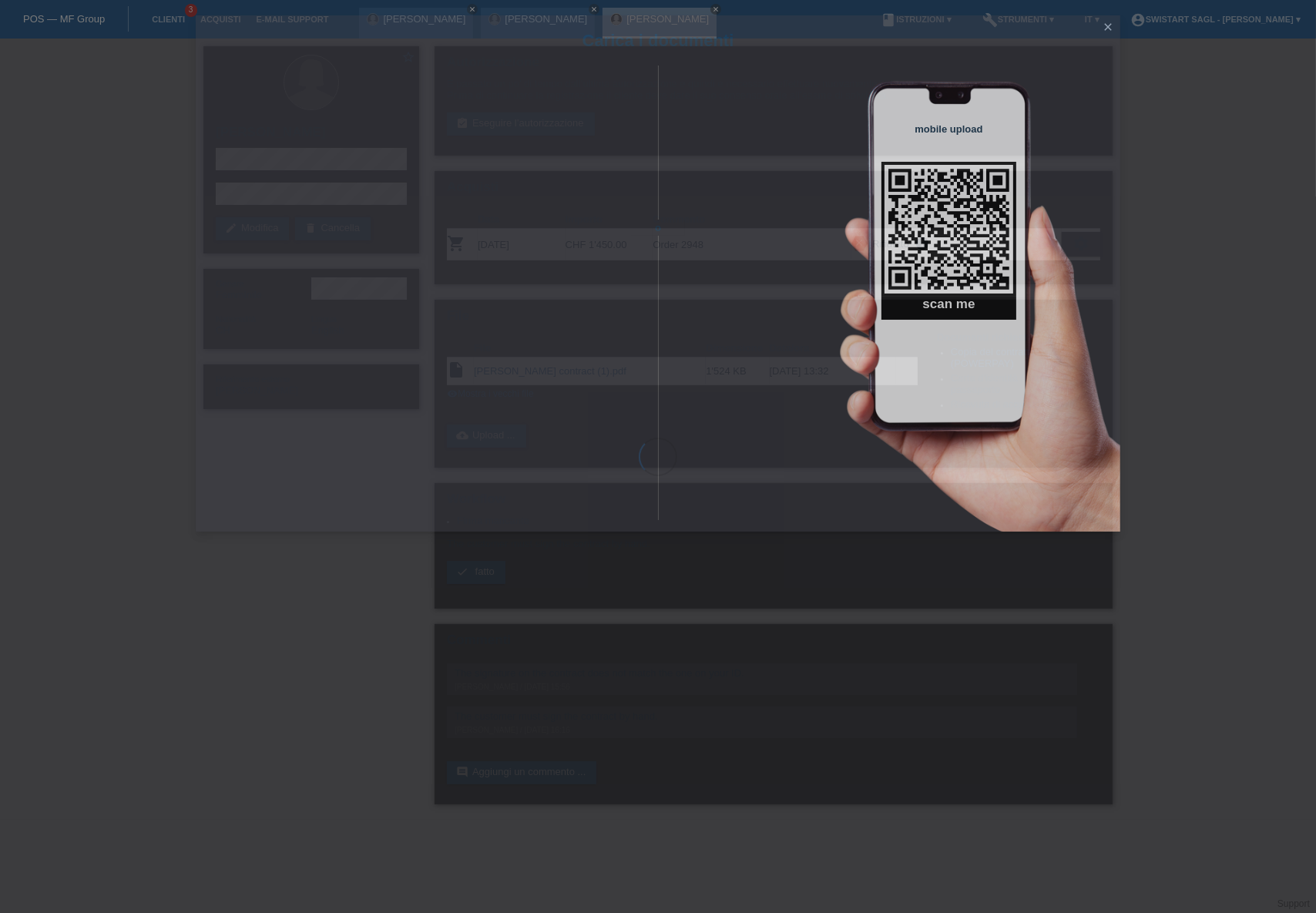
click at [1218, 207] on div "Carica i documenti o mobile upload scan me close" at bounding box center [658, 456] width 1316 height 913
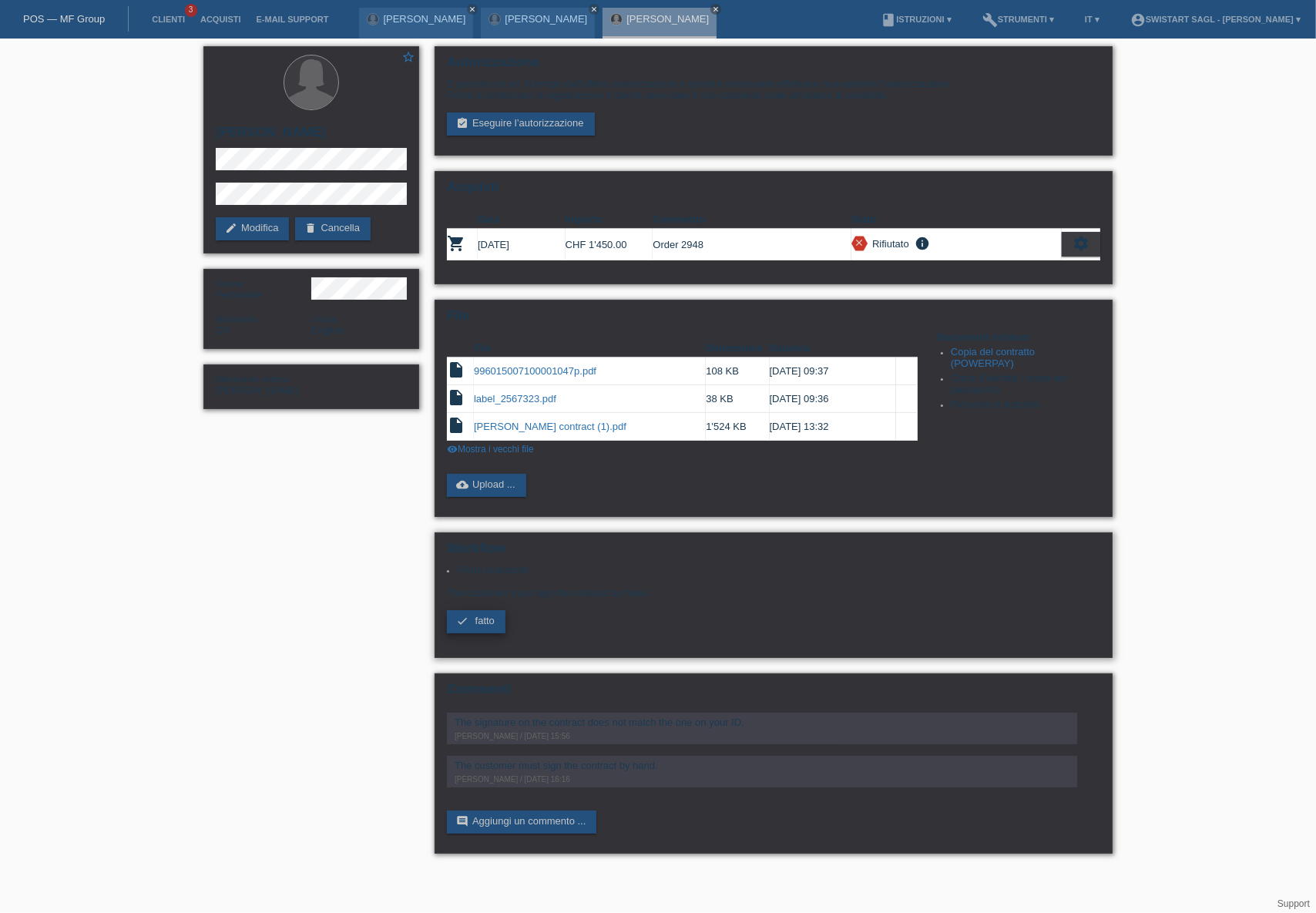
click at [485, 614] on span "fatto" at bounding box center [485, 620] width 19 height 11
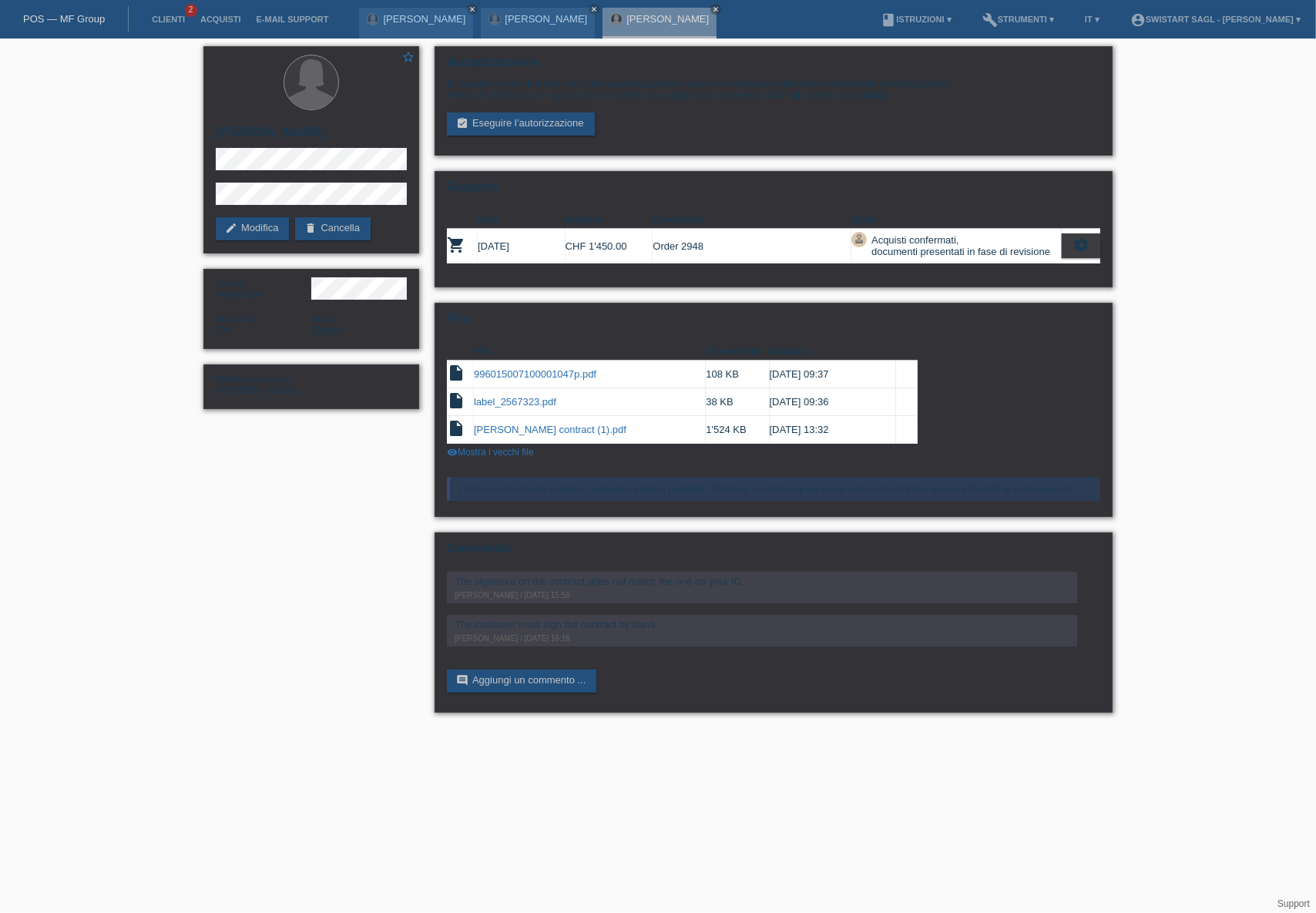
click at [173, 556] on div "star_border [PERSON_NAME] edit Modifica delete Cancella Genere Femminile Nation…" at bounding box center [658, 383] width 1316 height 689
